Goal: Navigation & Orientation: Find specific page/section

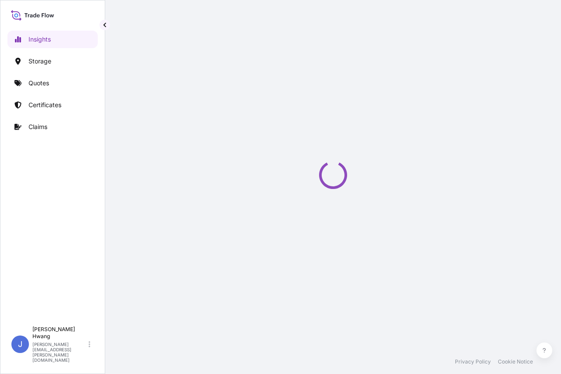
select select "2025"
